Goal: Task Accomplishment & Management: Manage account settings

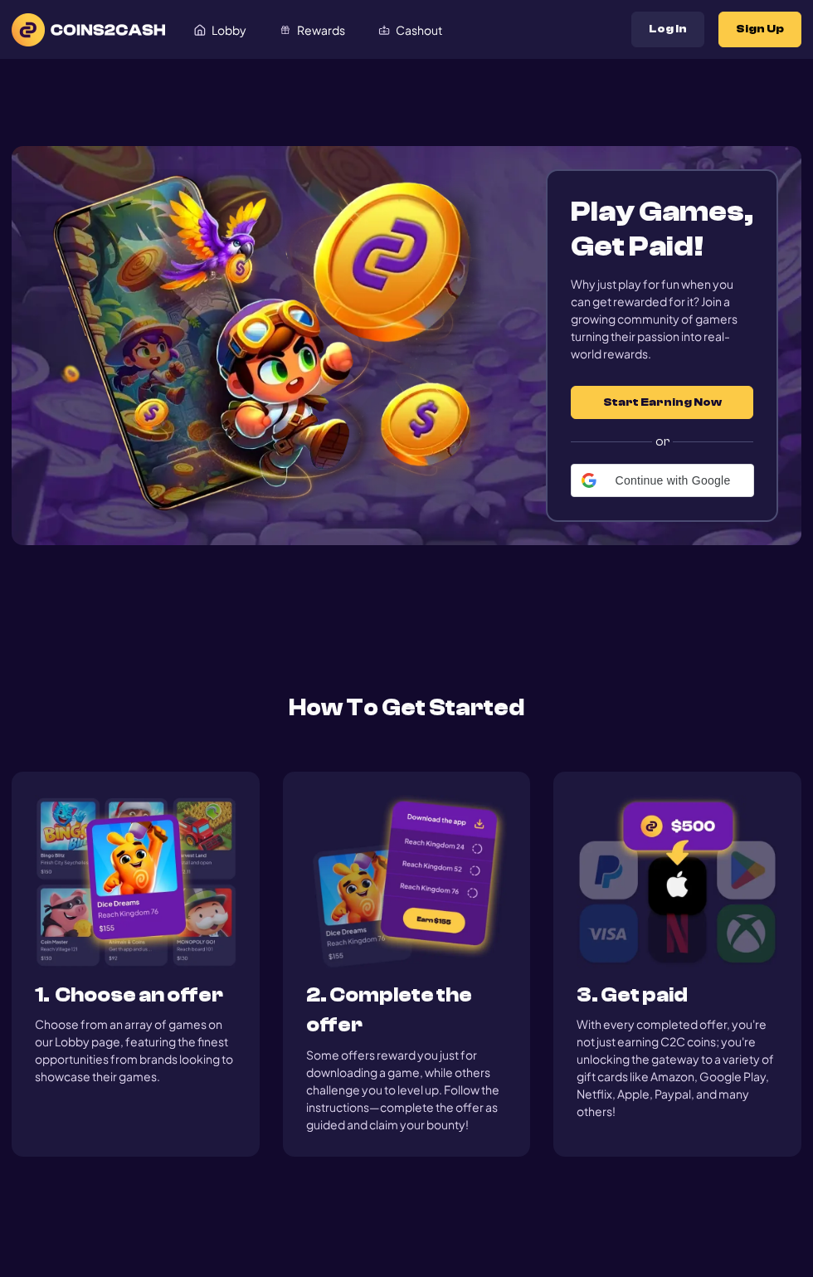
click at [659, 402] on button "Start Earning Now" at bounding box center [662, 402] width 183 height 33
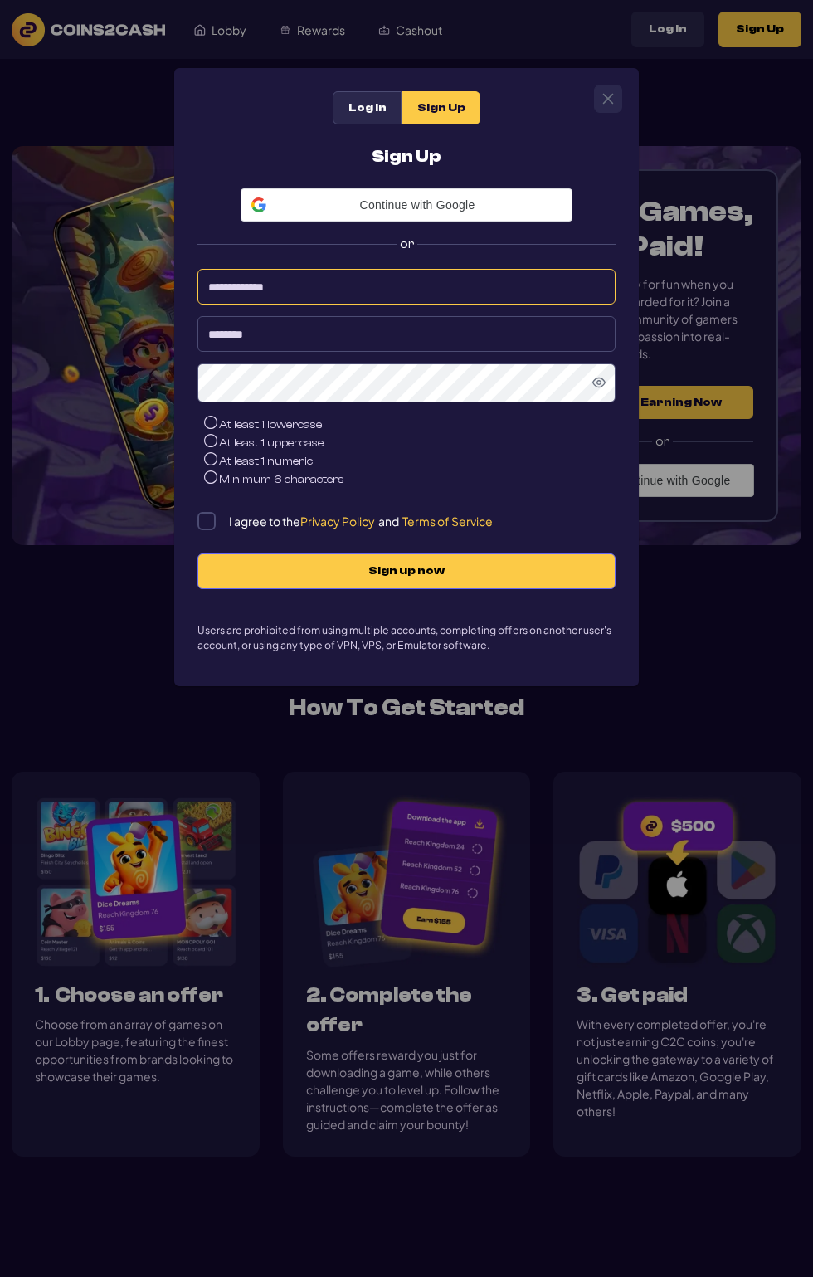
click at [339, 292] on input at bounding box center [406, 287] width 418 height 36
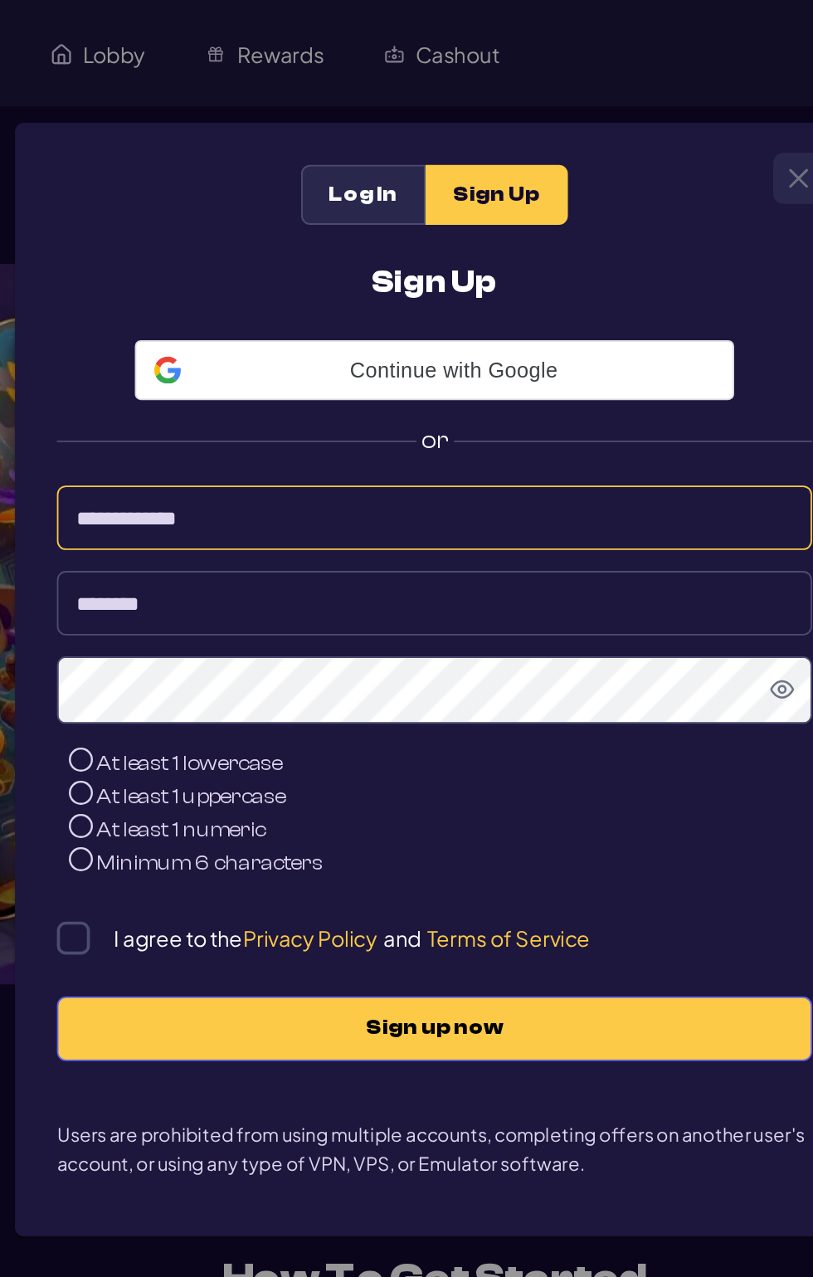
type input "**********"
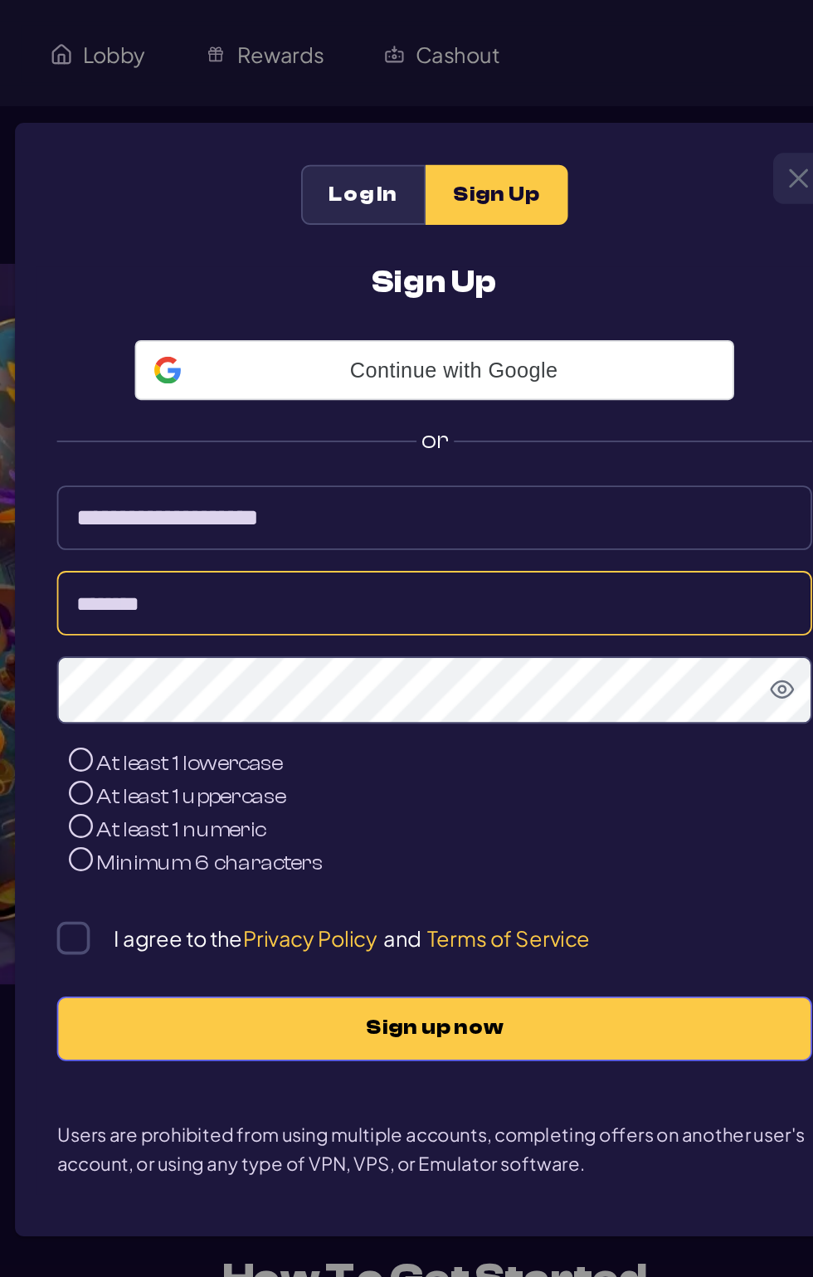
click at [321, 340] on input at bounding box center [406, 334] width 418 height 36
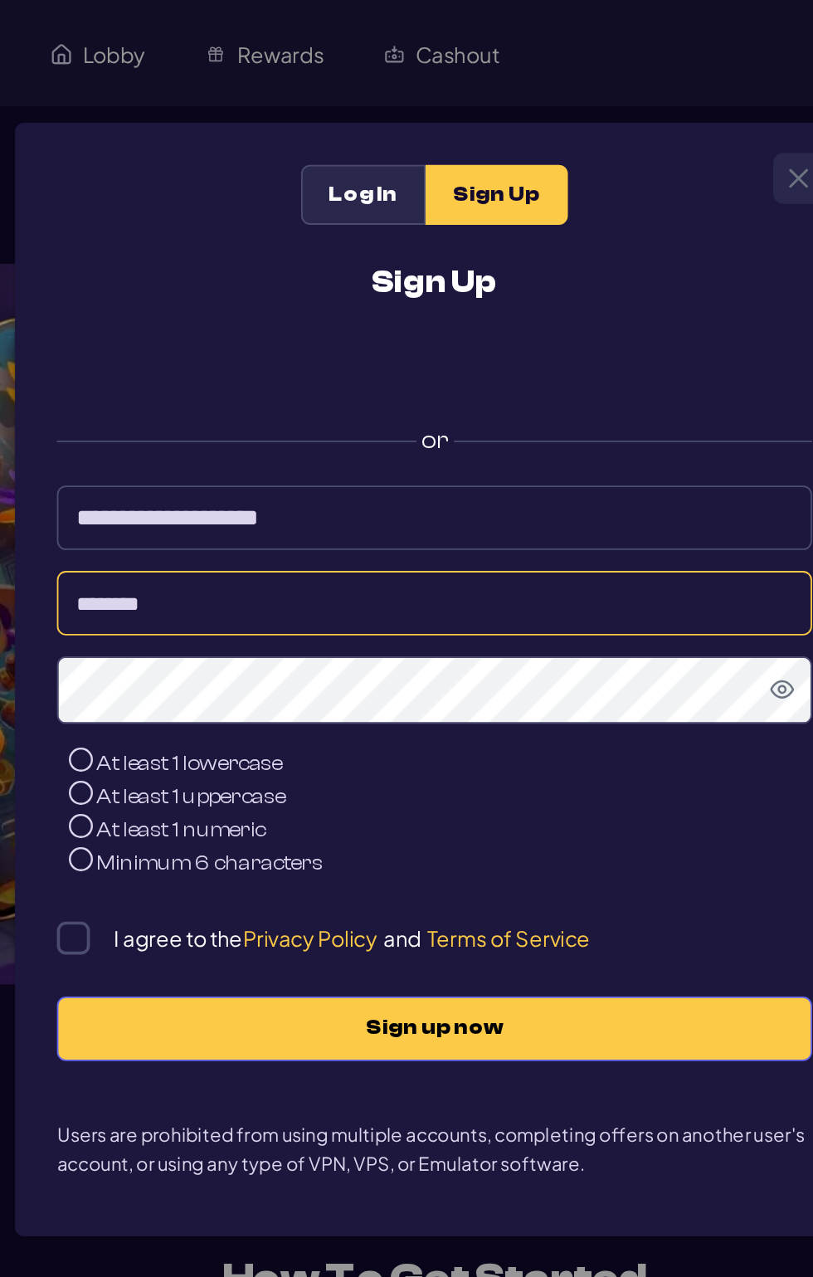
click at [396, 333] on input at bounding box center [406, 334] width 418 height 36
type input "*******"
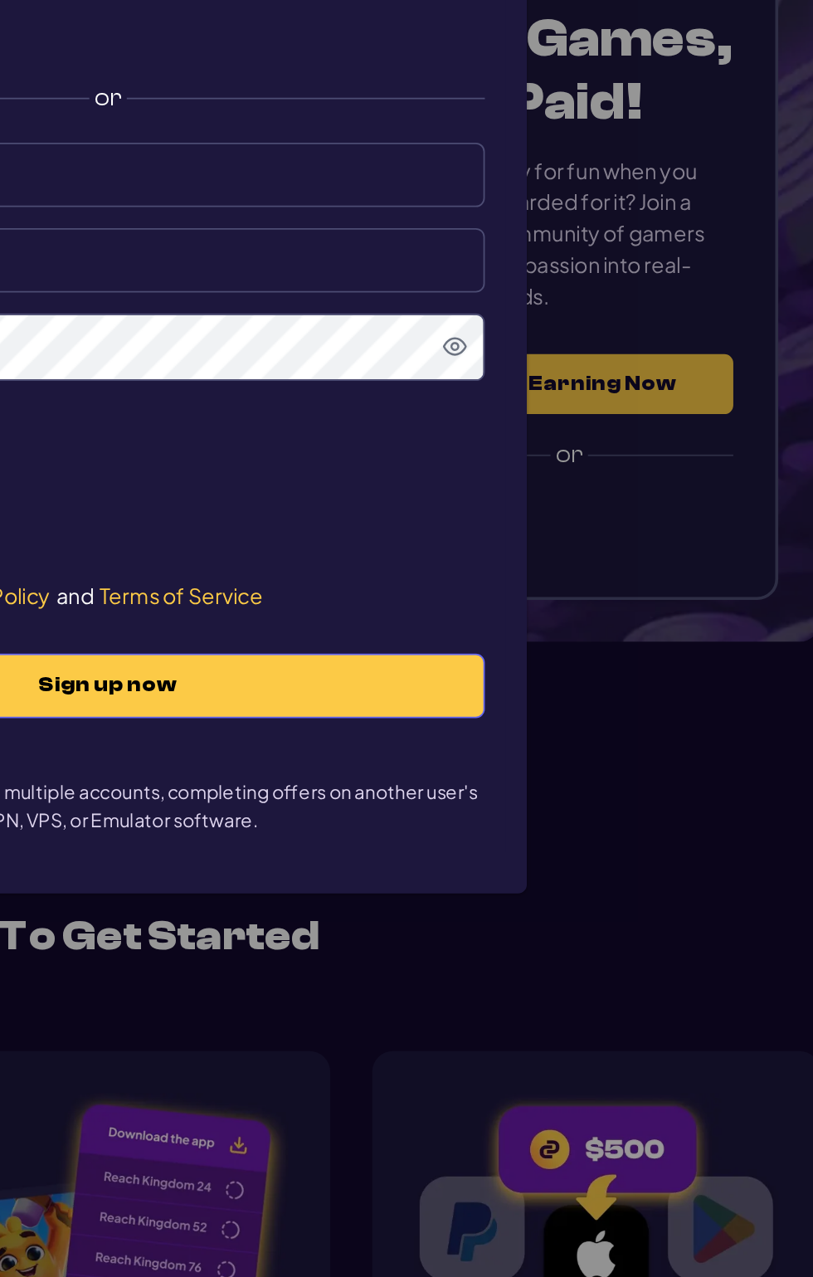
click at [603, 388] on icon "Show Password" at bounding box center [598, 381] width 13 height 13
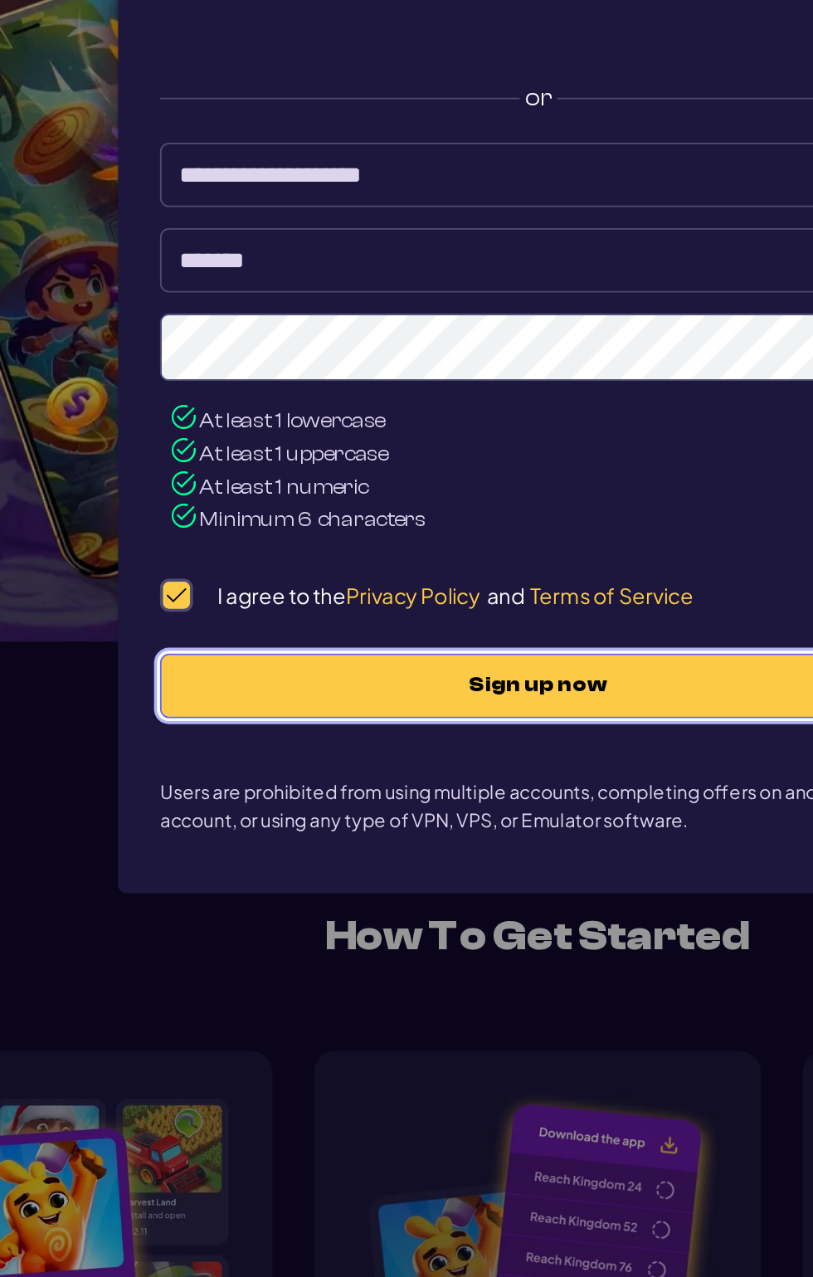
click at [451, 570] on span "Sign up now" at bounding box center [406, 570] width 383 height 14
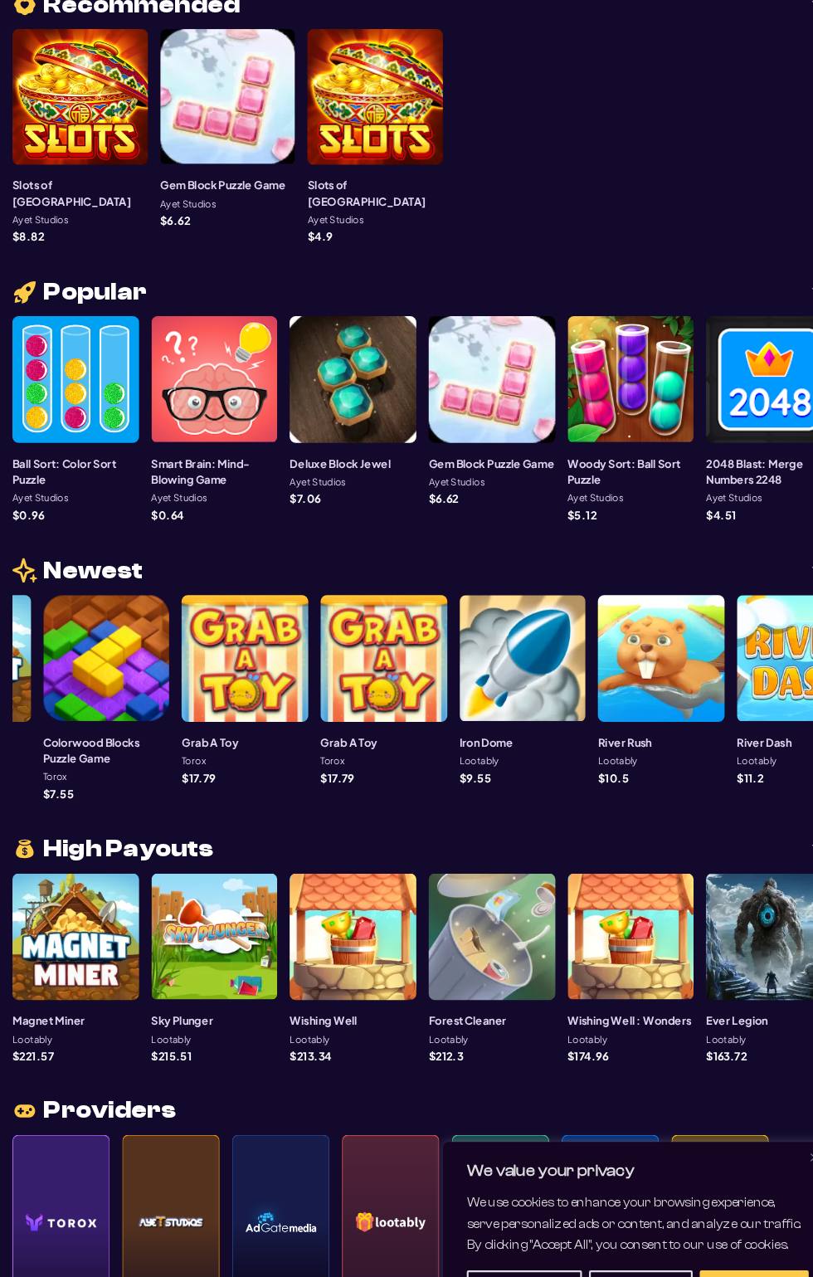
scroll to position [248, 0]
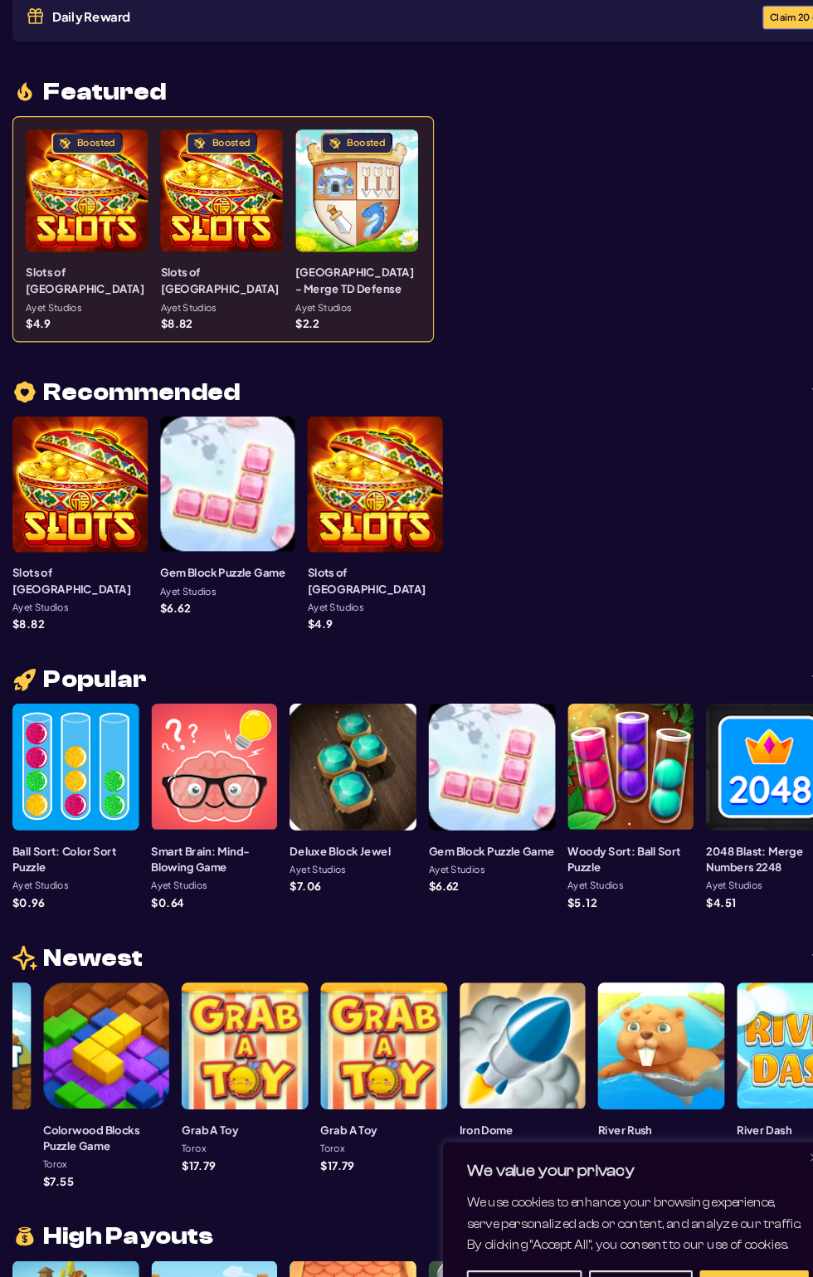
click at [731, 21] on span "Claim 20 coins" at bounding box center [752, 16] width 62 height 9
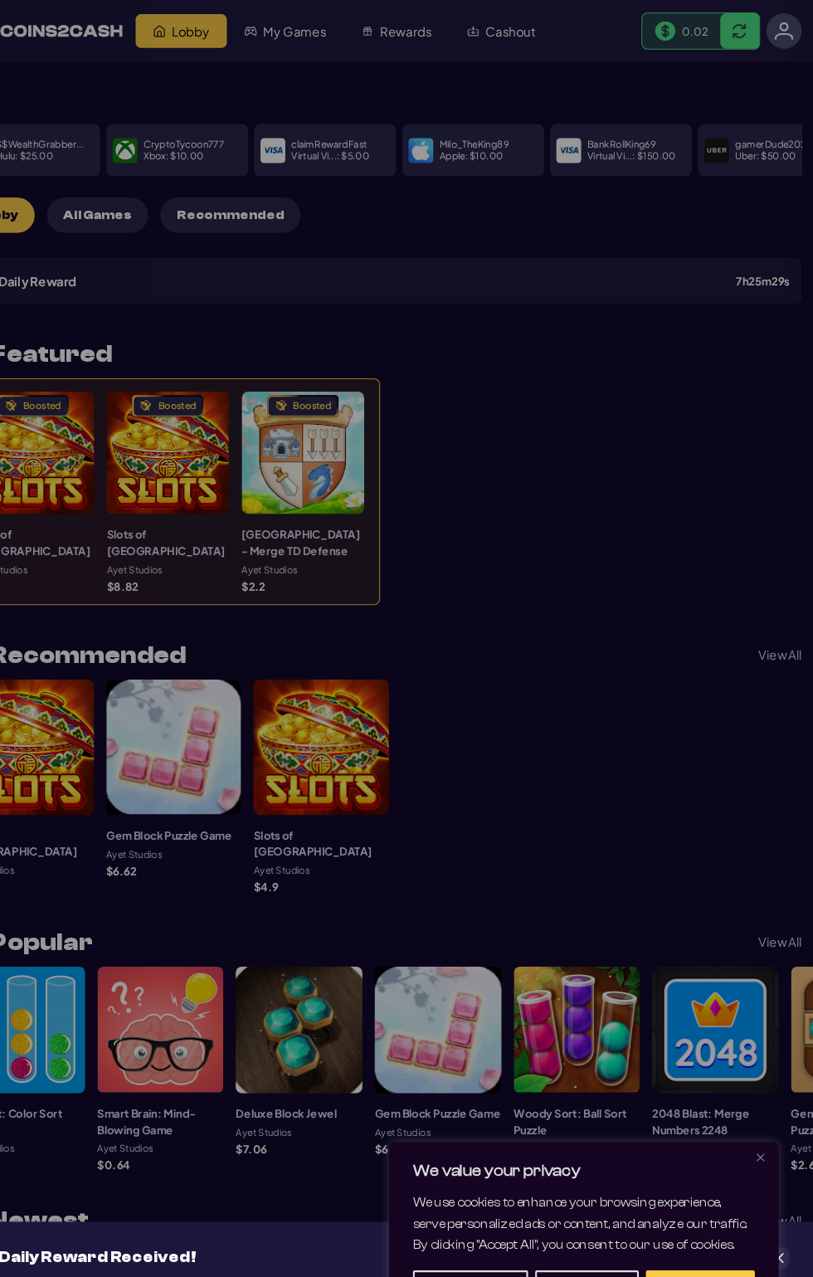
scroll to position [254, 0]
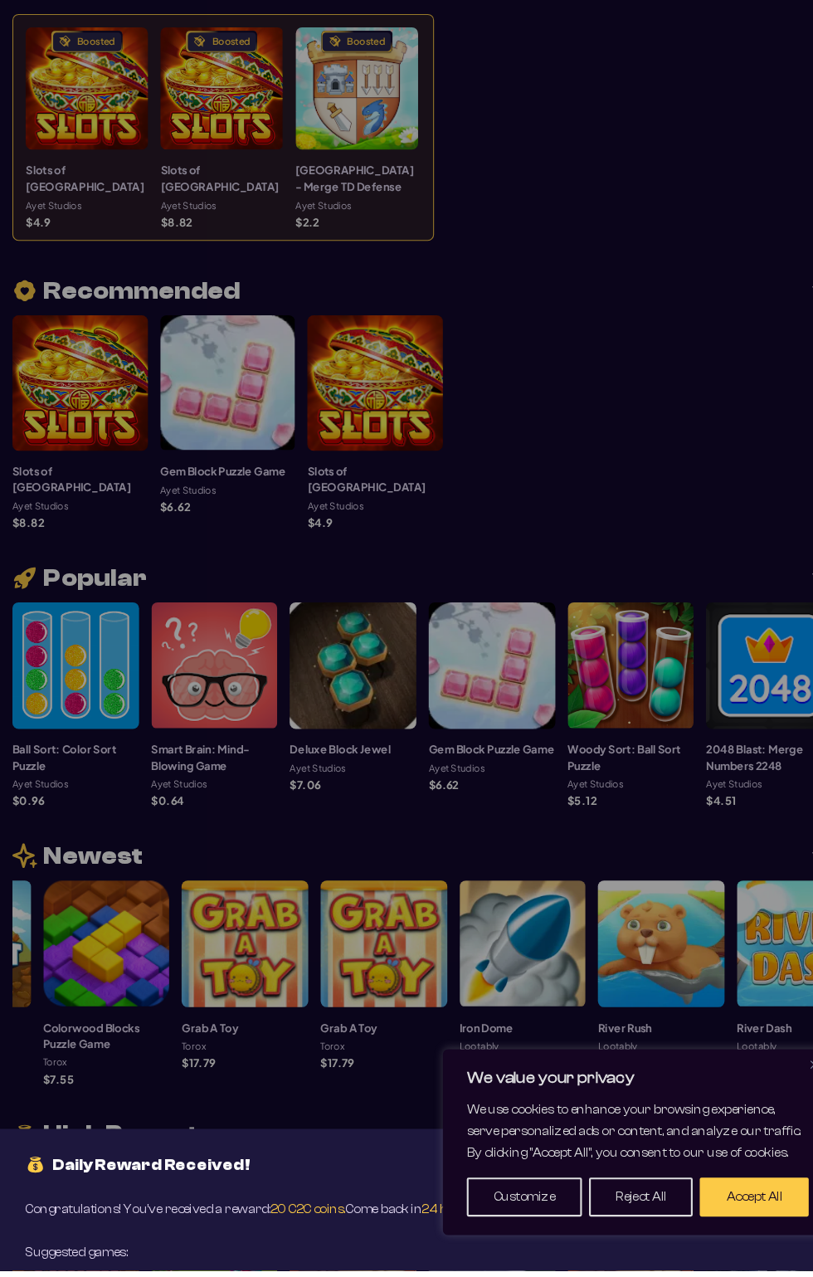
click at [721, 1226] on button "Accept All" at bounding box center [706, 1208] width 102 height 37
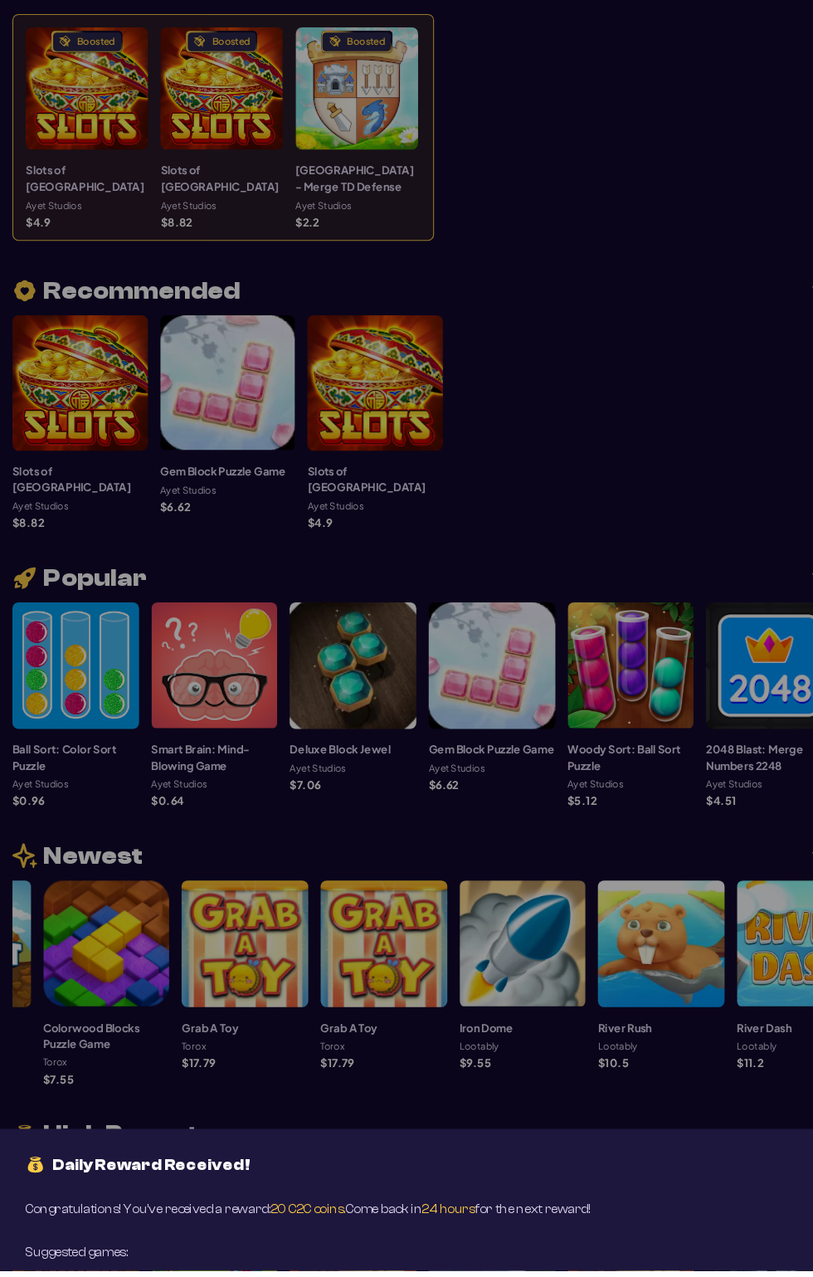
scroll to position [0, 0]
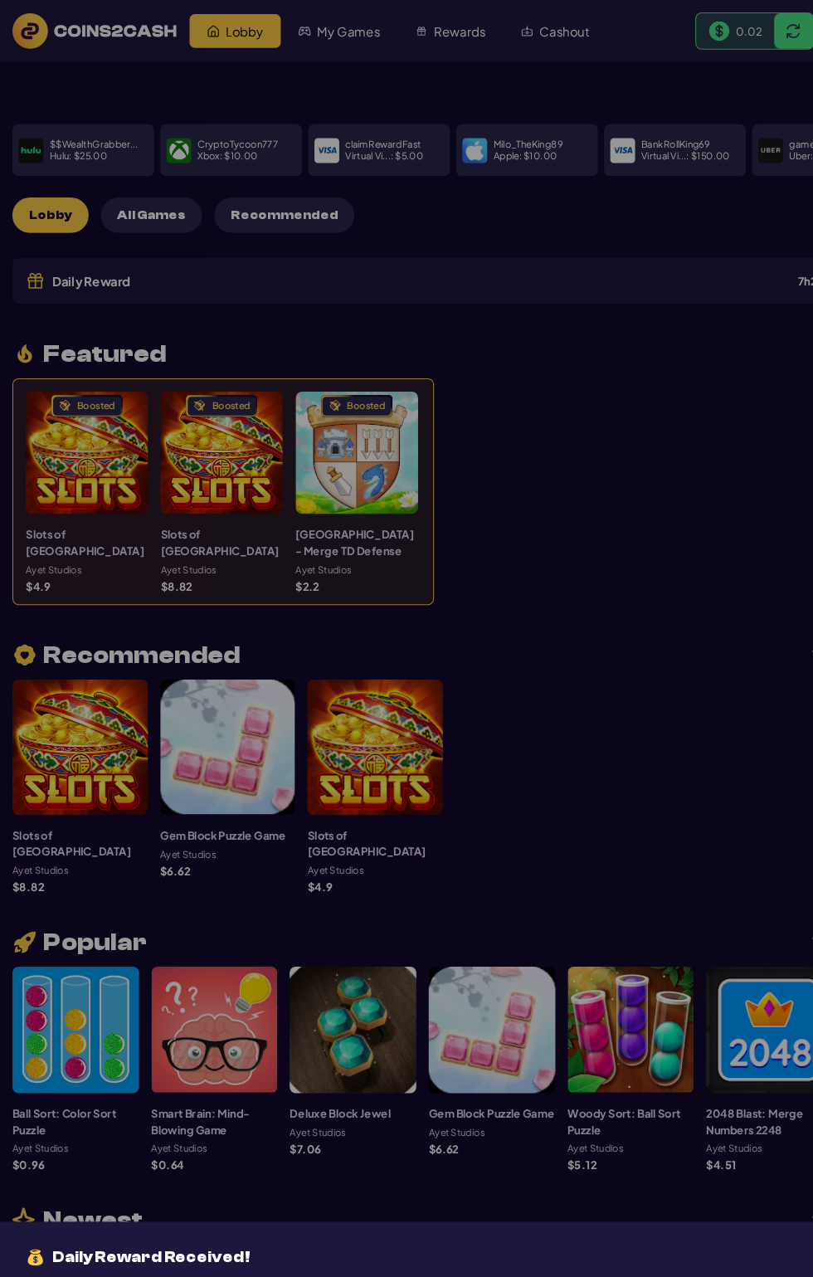
click at [124, 183] on div "Daily Reward Received! Congratulations! You’ve received a reward: 20 C2C coins.…" at bounding box center [406, 638] width 813 height 1277
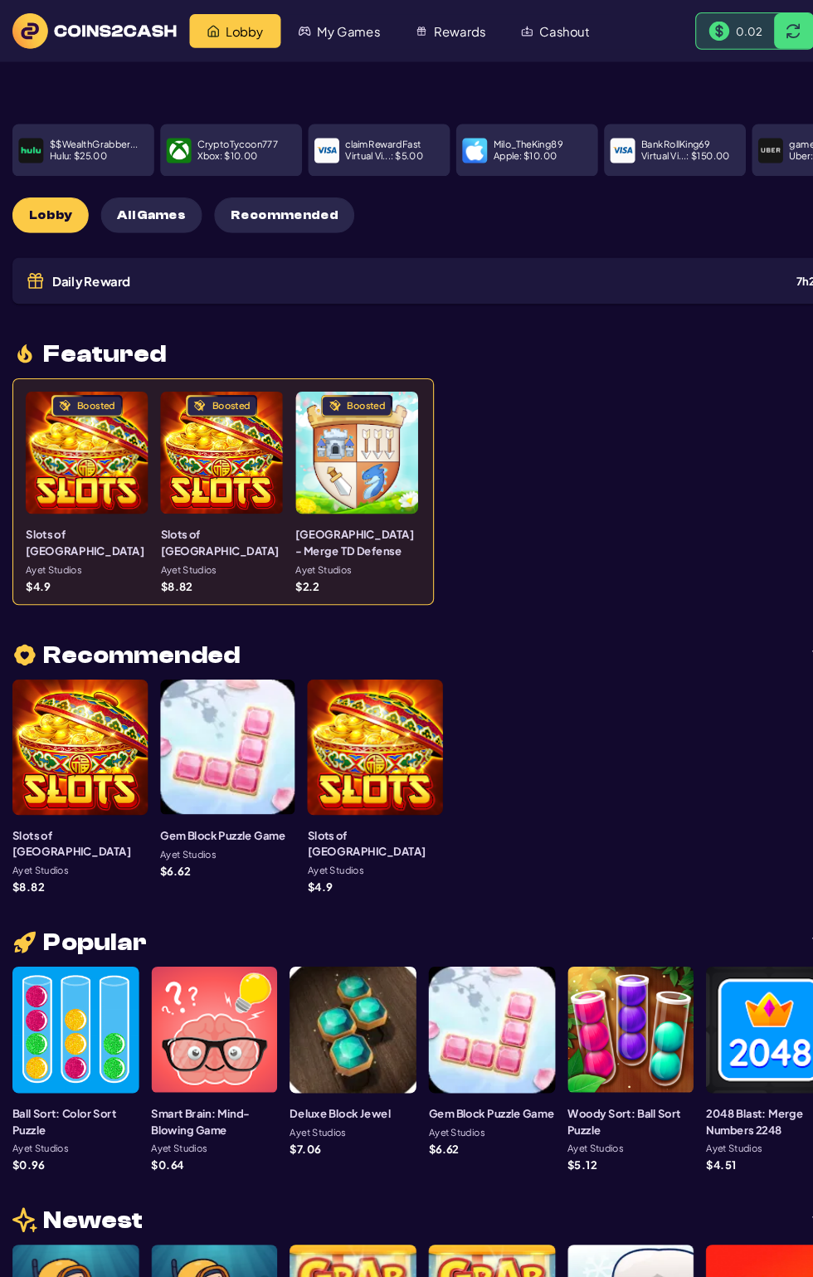
click at [543, 17] on link "Cashout" at bounding box center [519, 29] width 97 height 32
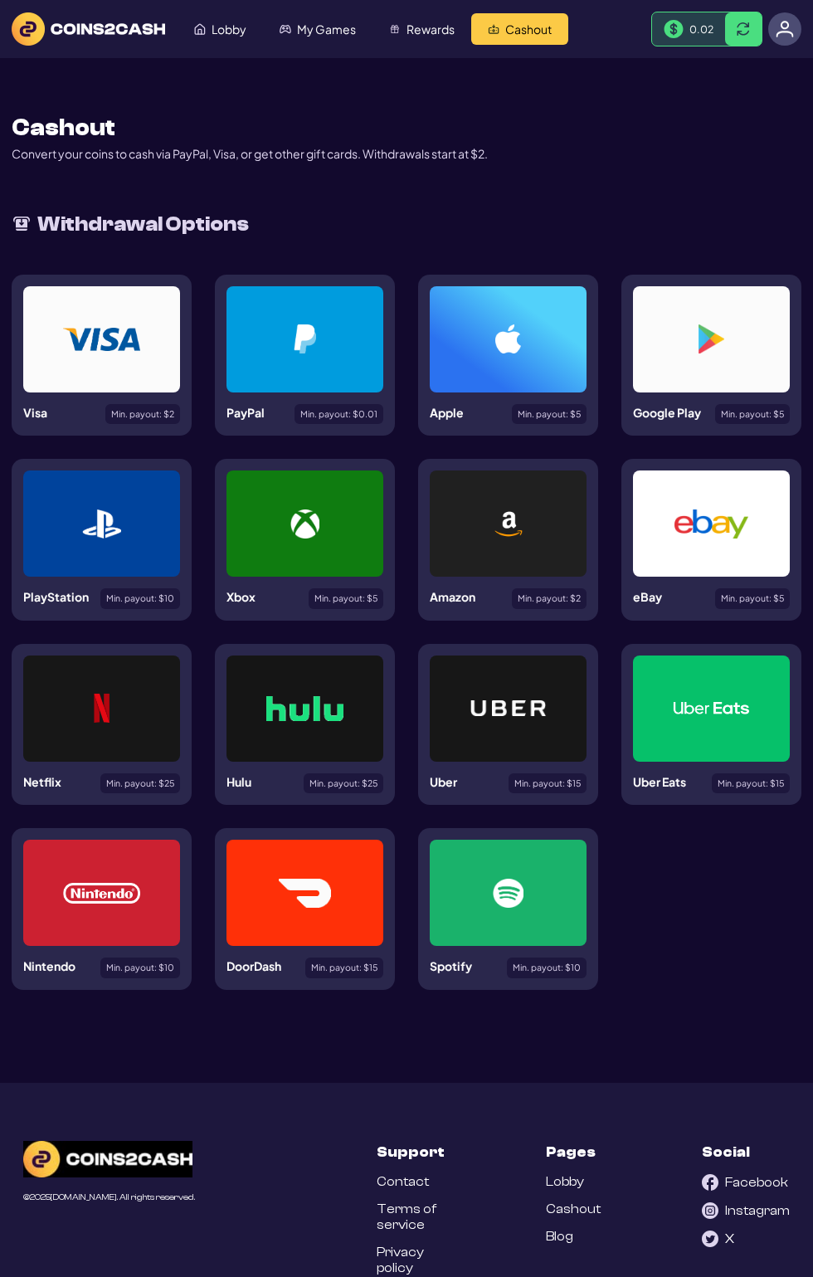
click at [280, 377] on div at bounding box center [305, 339] width 157 height 106
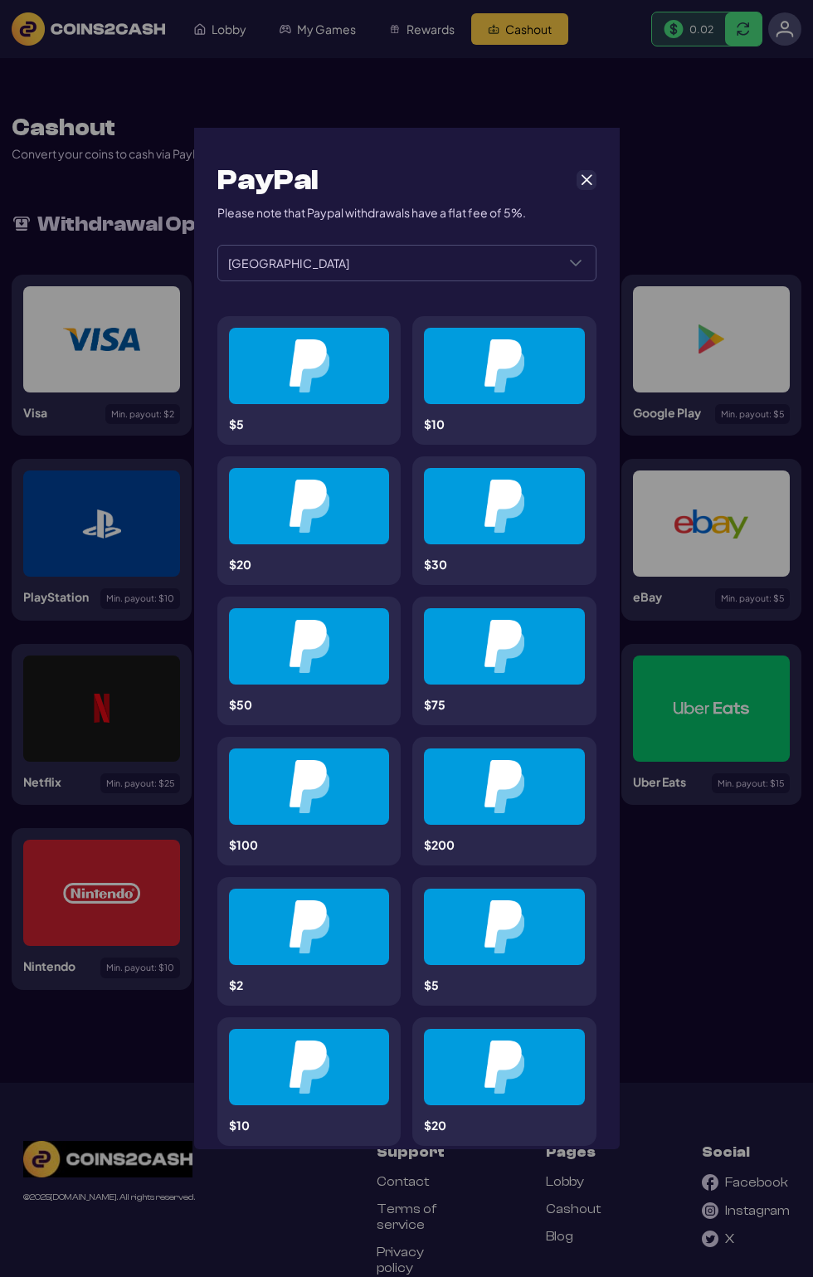
click at [586, 173] on span "Cancel" at bounding box center [586, 180] width 15 height 15
